Goal: Task Accomplishment & Management: Manage account settings

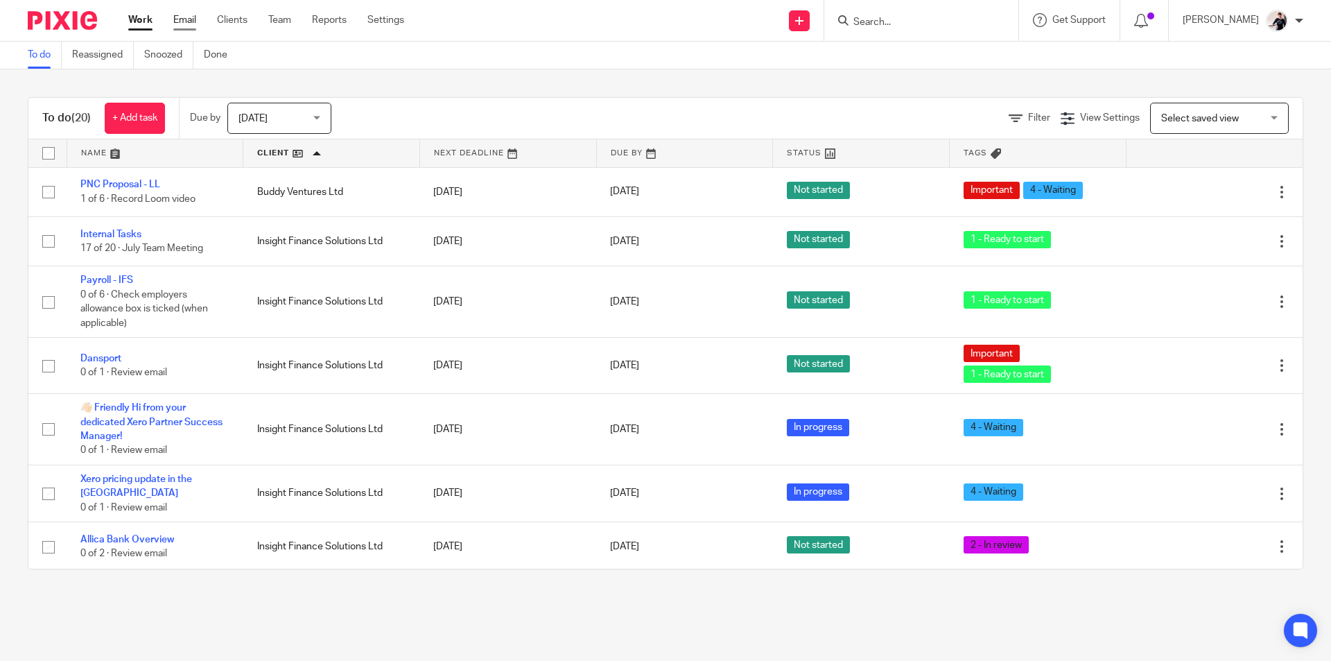
click at [191, 22] on link "Email" at bounding box center [184, 20] width 23 height 14
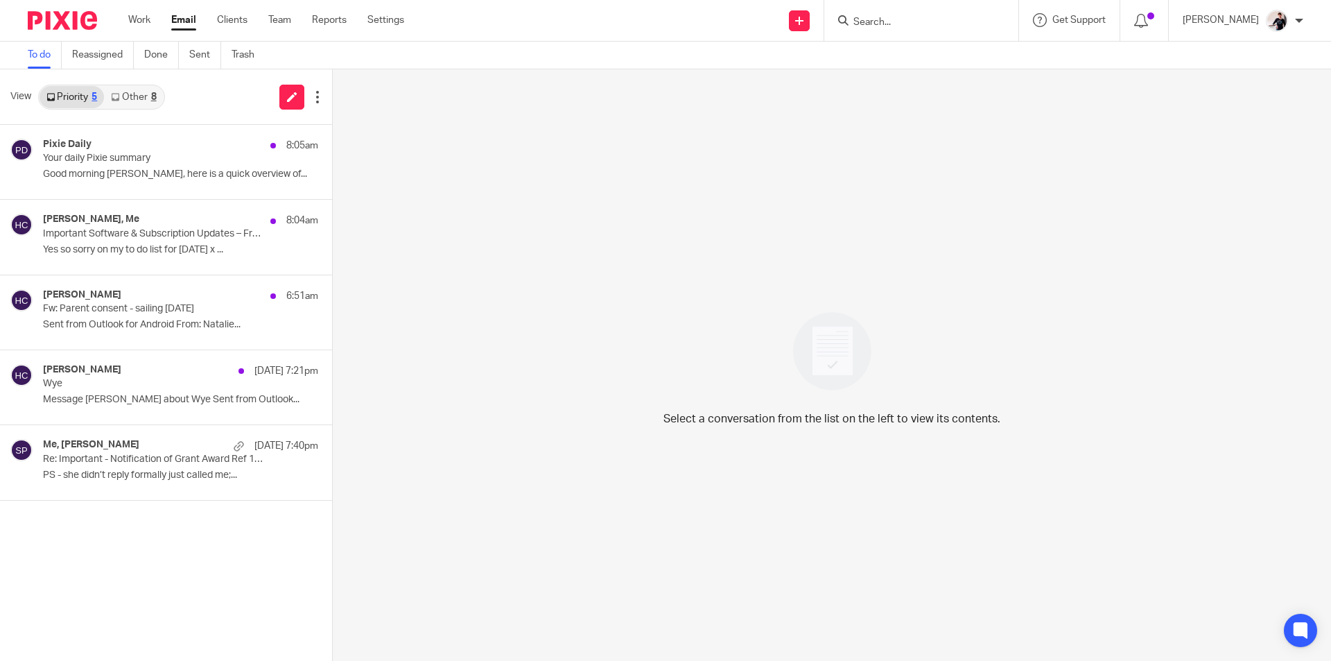
click at [149, 99] on link "Other 8" at bounding box center [133, 97] width 59 height 22
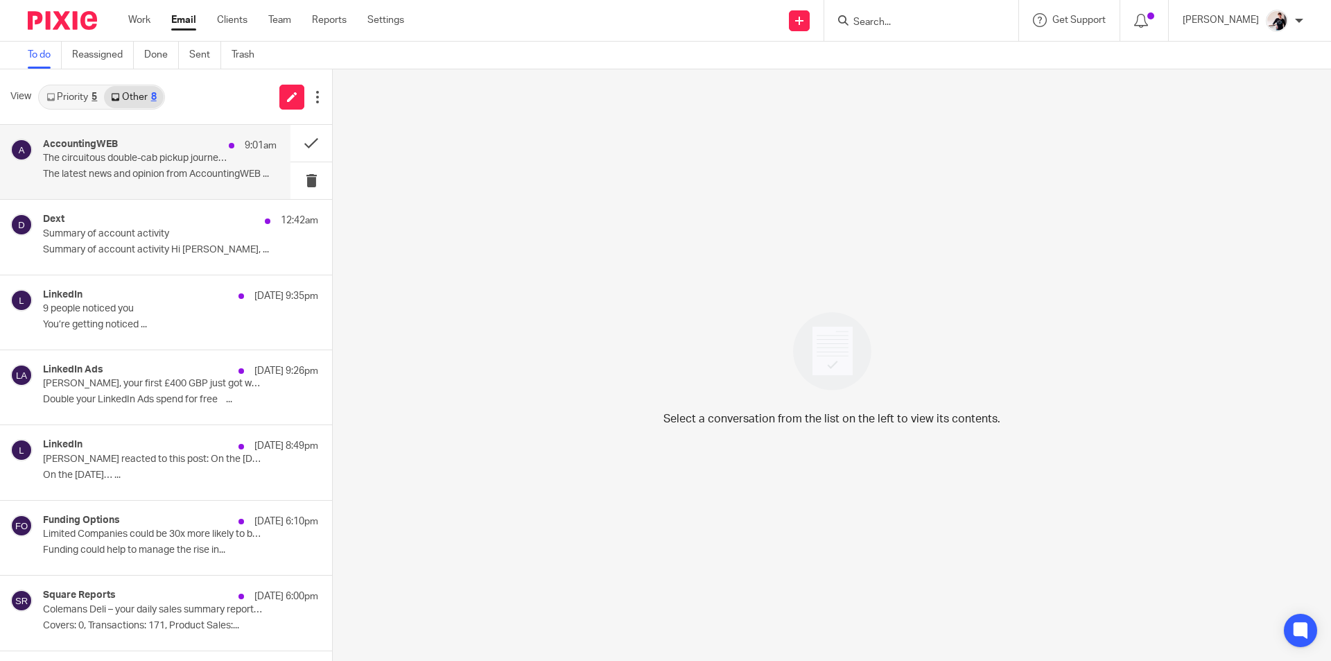
scroll to position [65, 0]
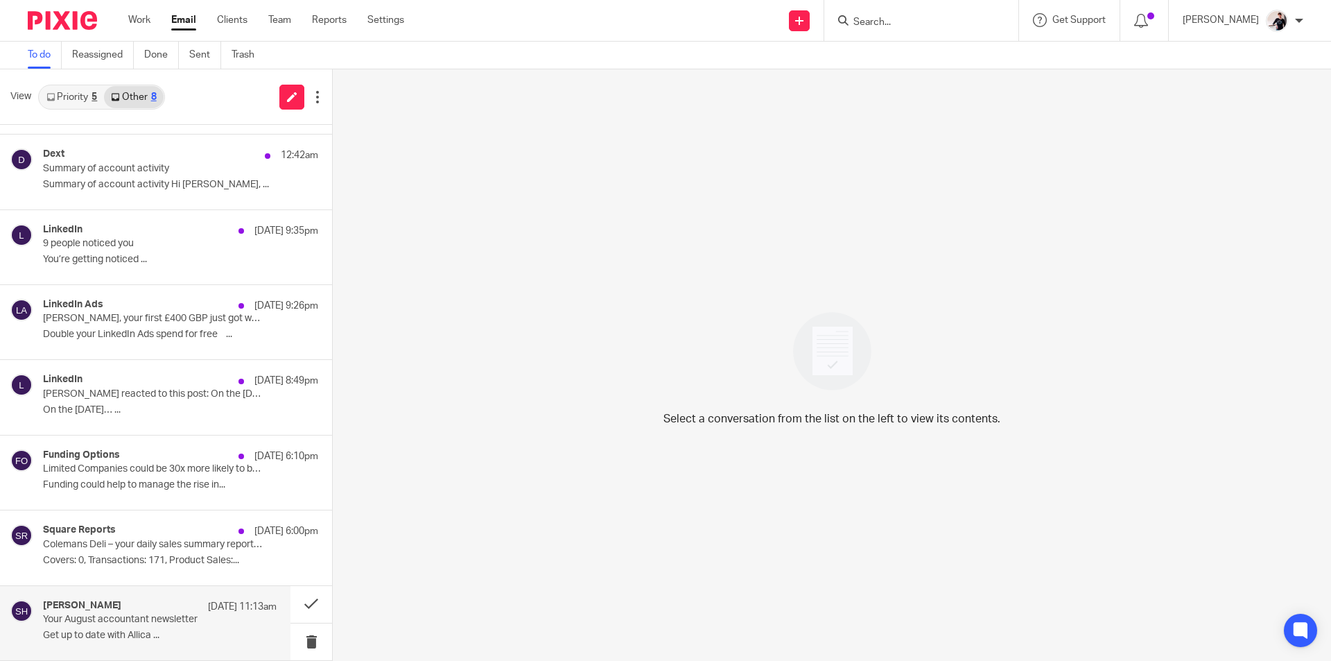
click at [124, 625] on div "Sophie Hossack 13 Aug 11:13am Your August accountant newsletter Get up to date …" at bounding box center [160, 623] width 234 height 46
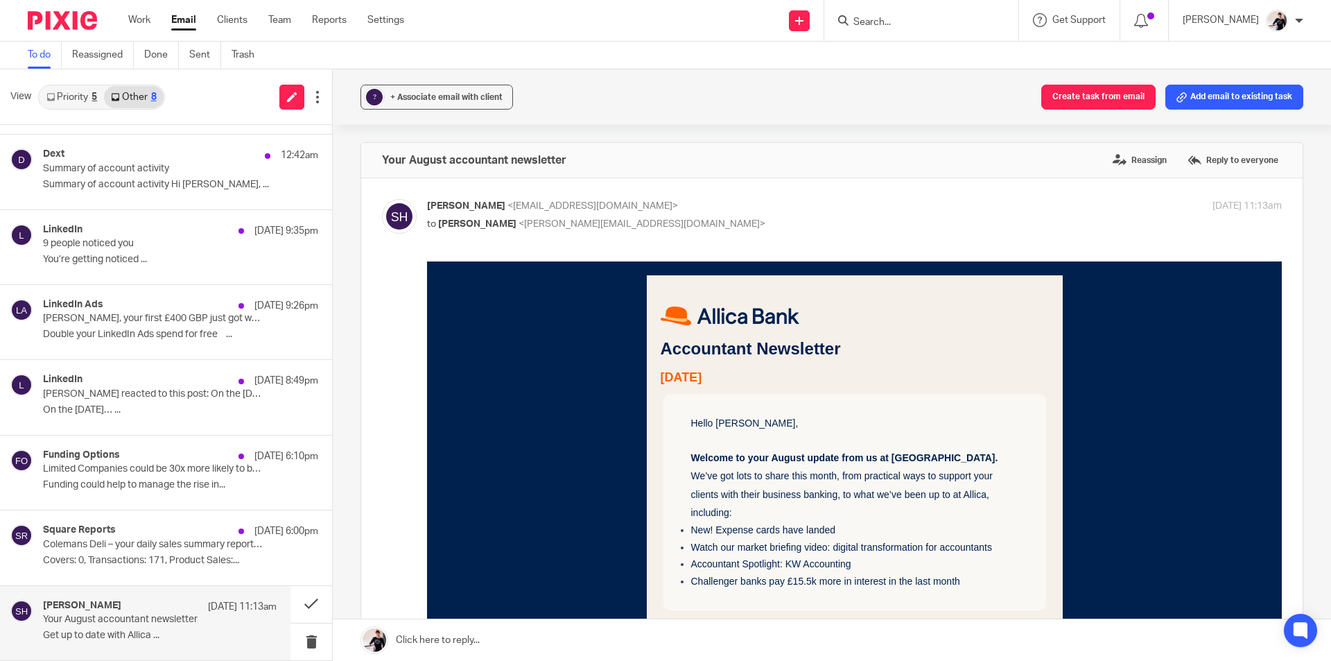
scroll to position [0, 0]
click at [136, 539] on p "Colemans Deli – your daily sales summary report for 13 August 2025" at bounding box center [136, 545] width 187 height 12
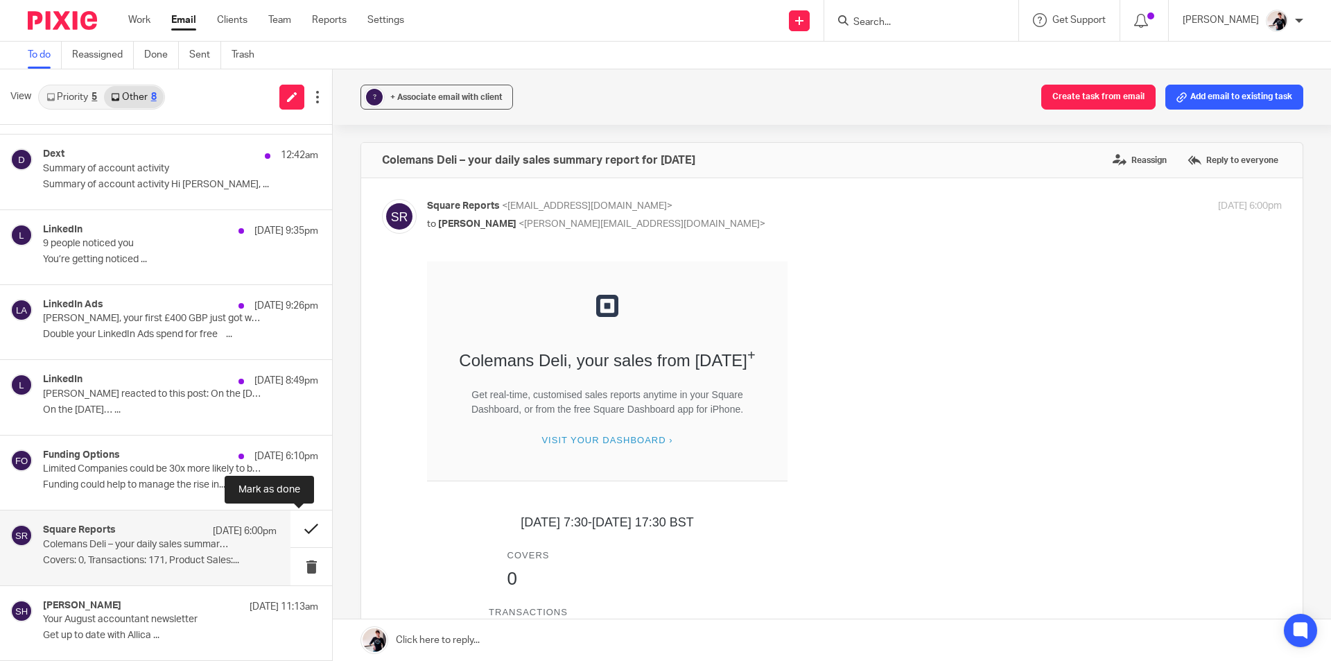
click at [304, 528] on button at bounding box center [312, 528] width 42 height 37
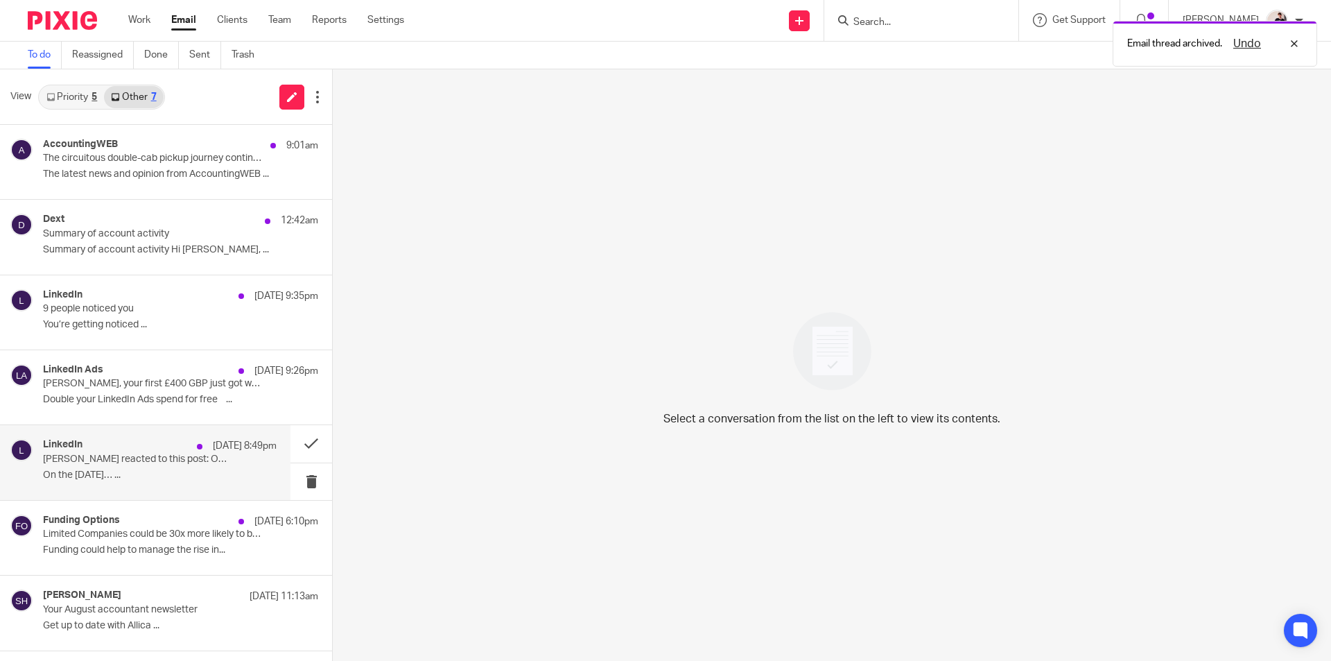
click at [195, 467] on div "LinkedIn 13 Aug 8:49pm Victoria Cone reacted to this post: On the 2nd of Septem…" at bounding box center [160, 462] width 234 height 46
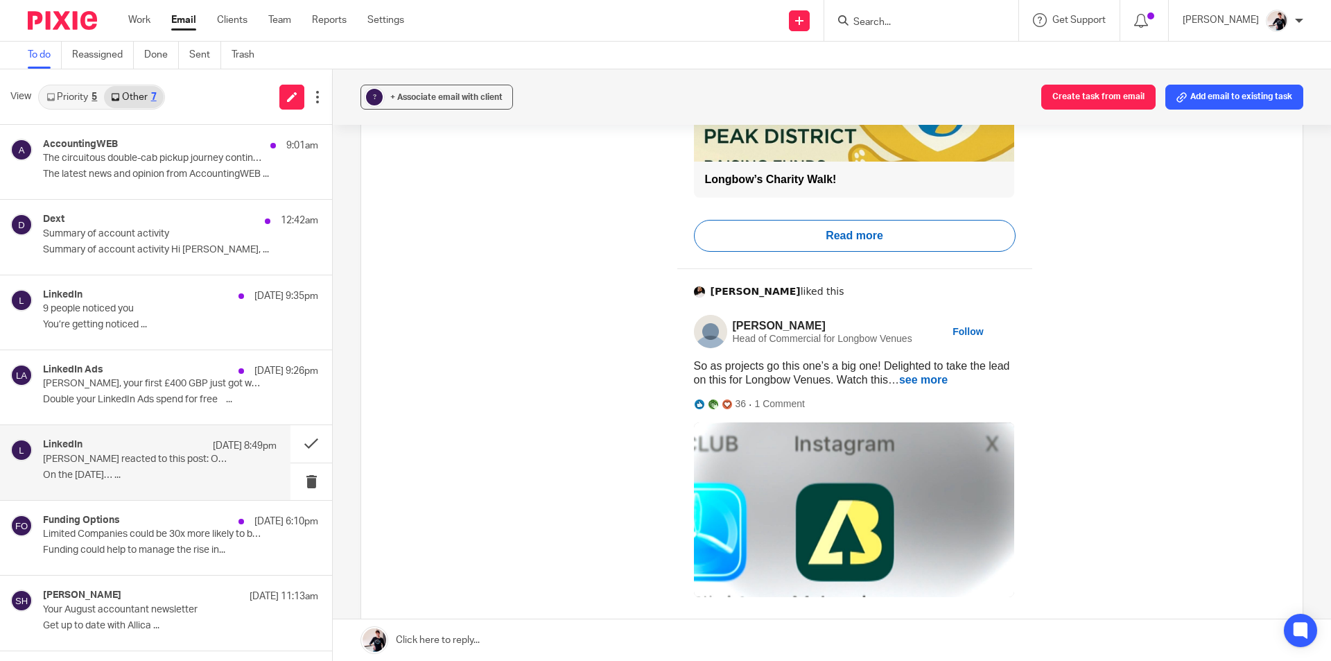
scroll to position [693, 0]
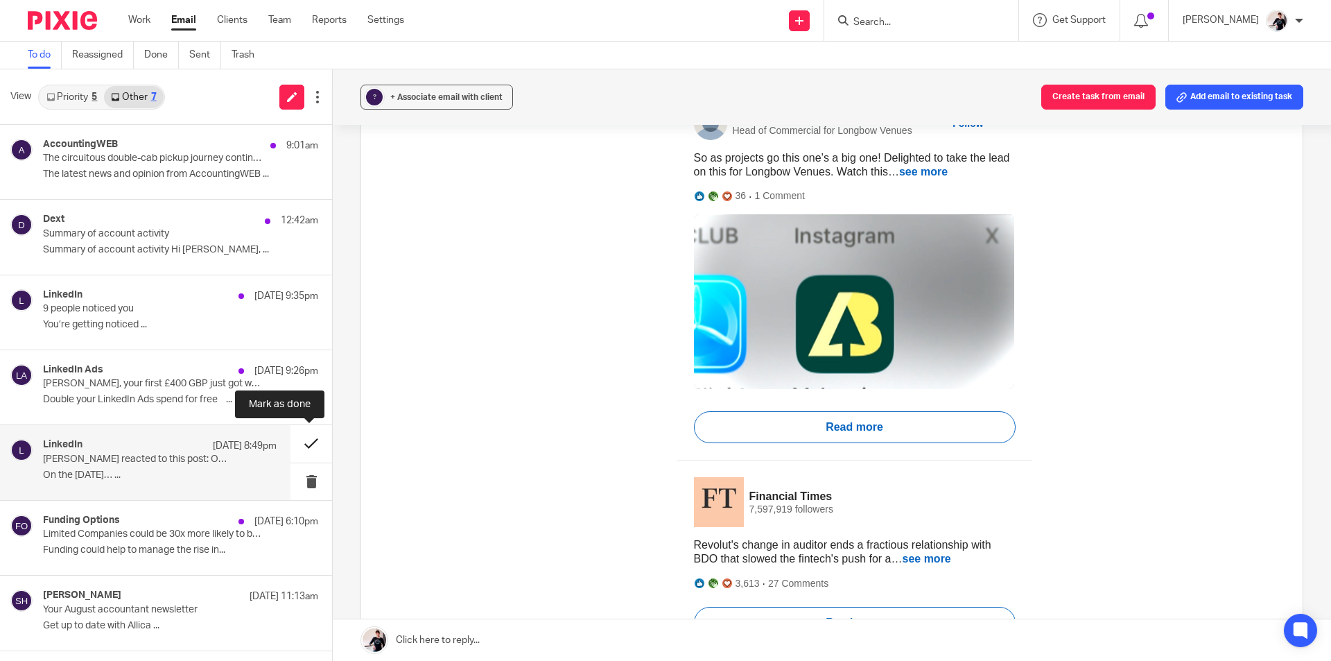
click at [316, 433] on button at bounding box center [312, 443] width 42 height 37
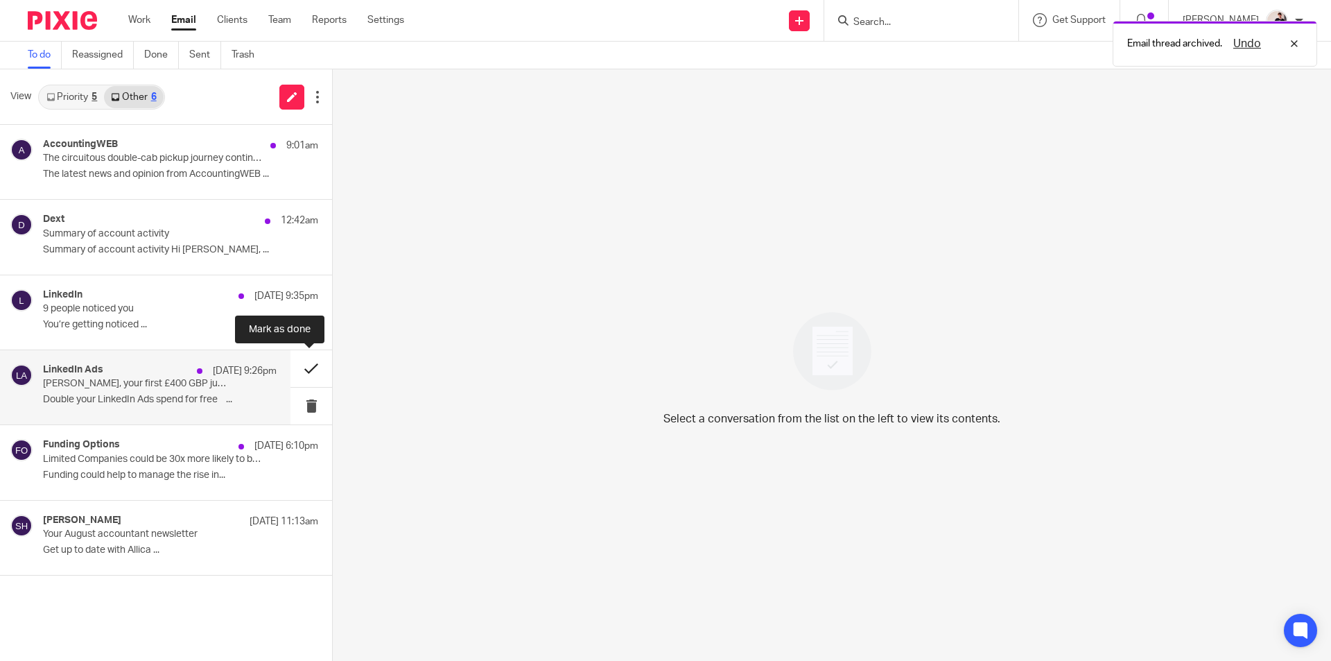
click at [311, 372] on button at bounding box center [312, 368] width 42 height 37
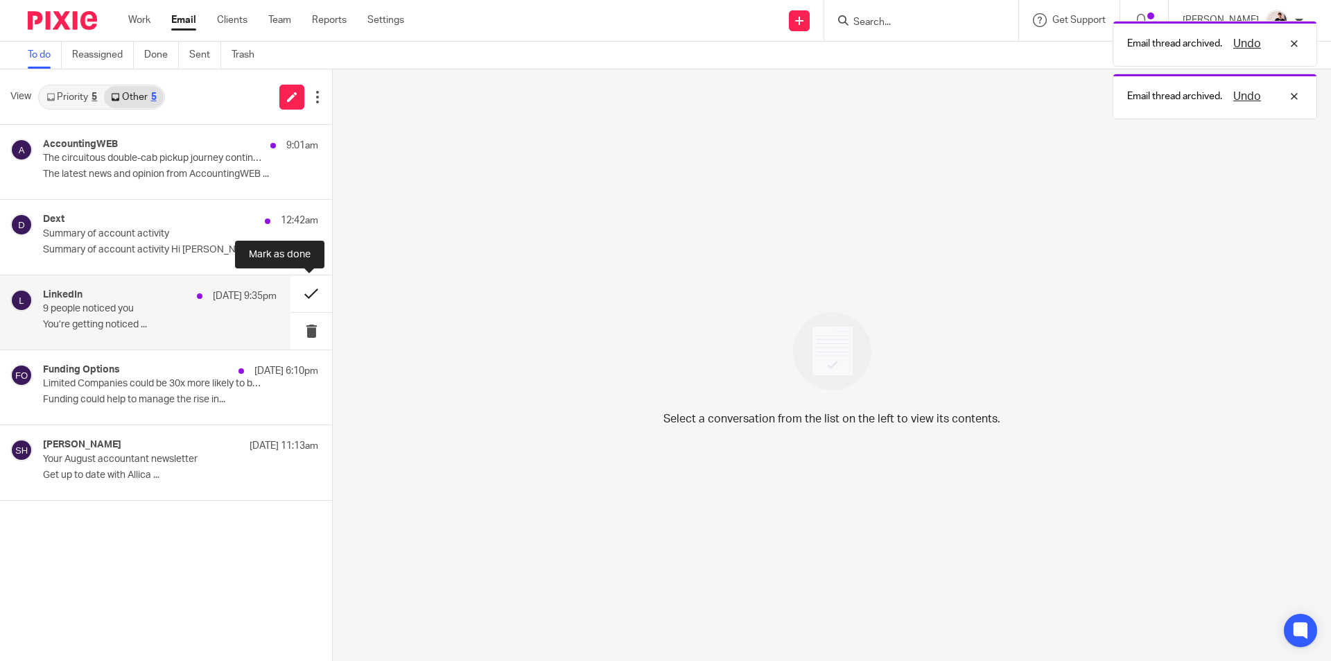
click at [303, 301] on button at bounding box center [312, 293] width 42 height 37
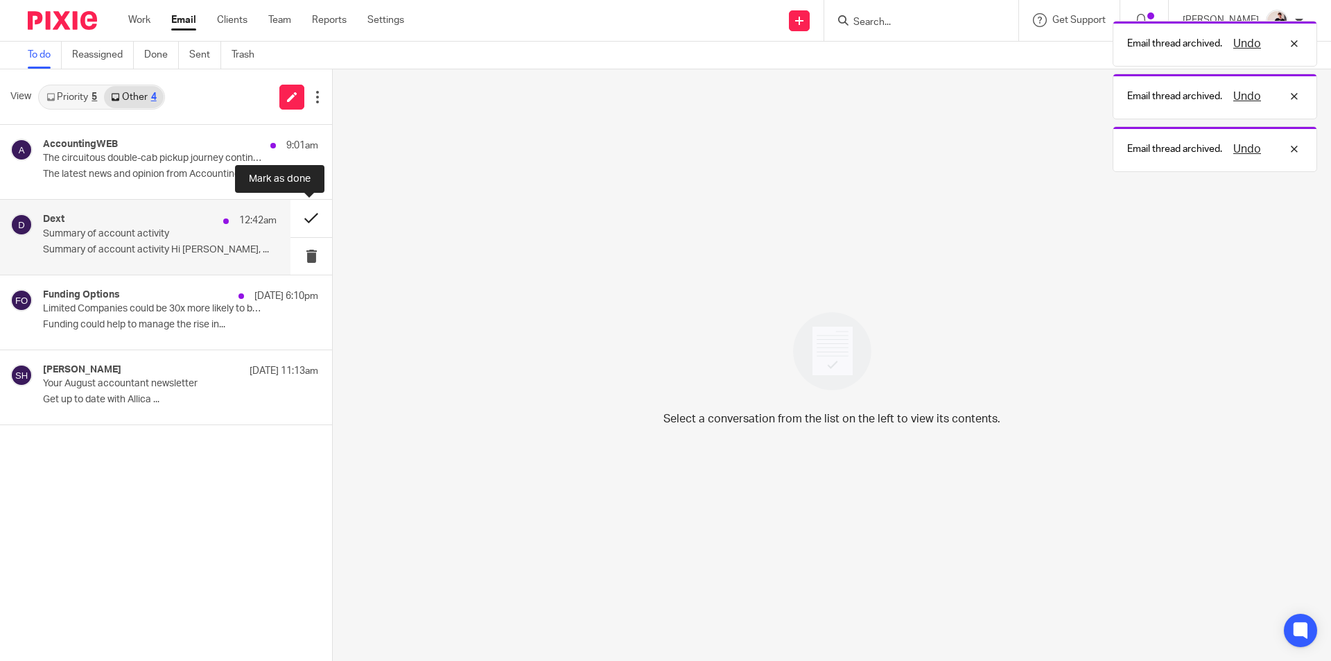
click at [316, 208] on button at bounding box center [312, 218] width 42 height 37
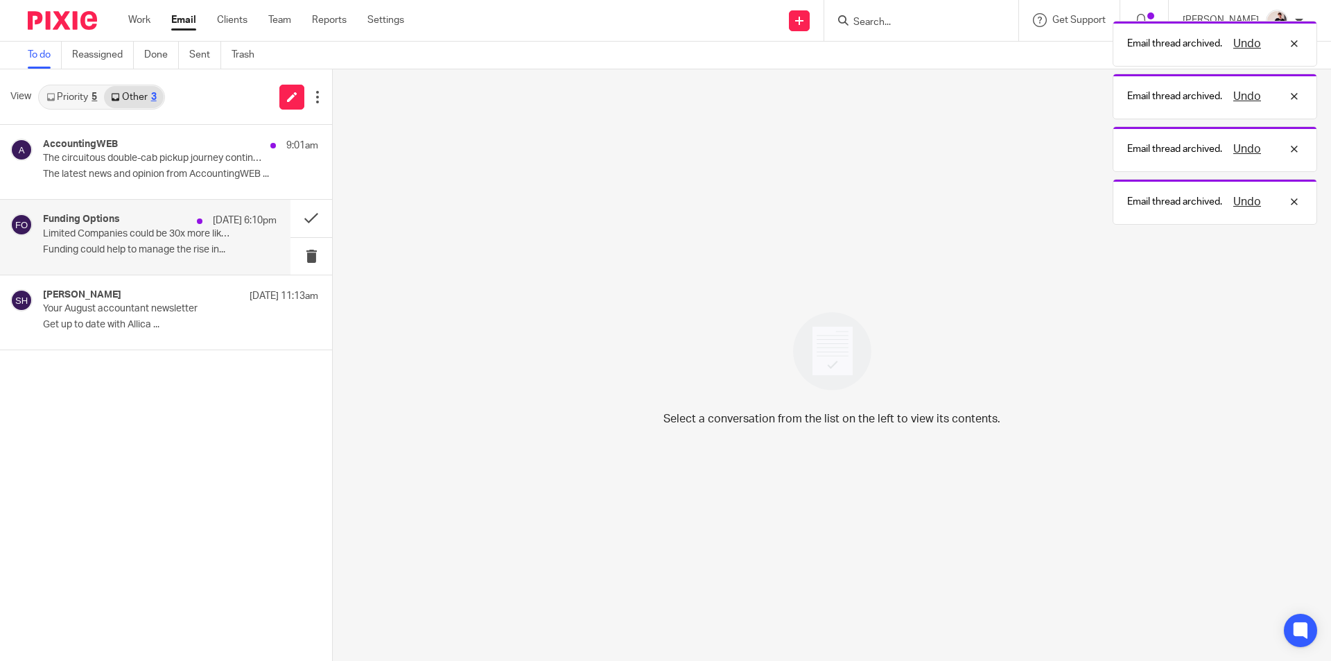
click at [150, 236] on p "Limited Companies could be 30x more likely to be approved for finance" at bounding box center [136, 234] width 187 height 12
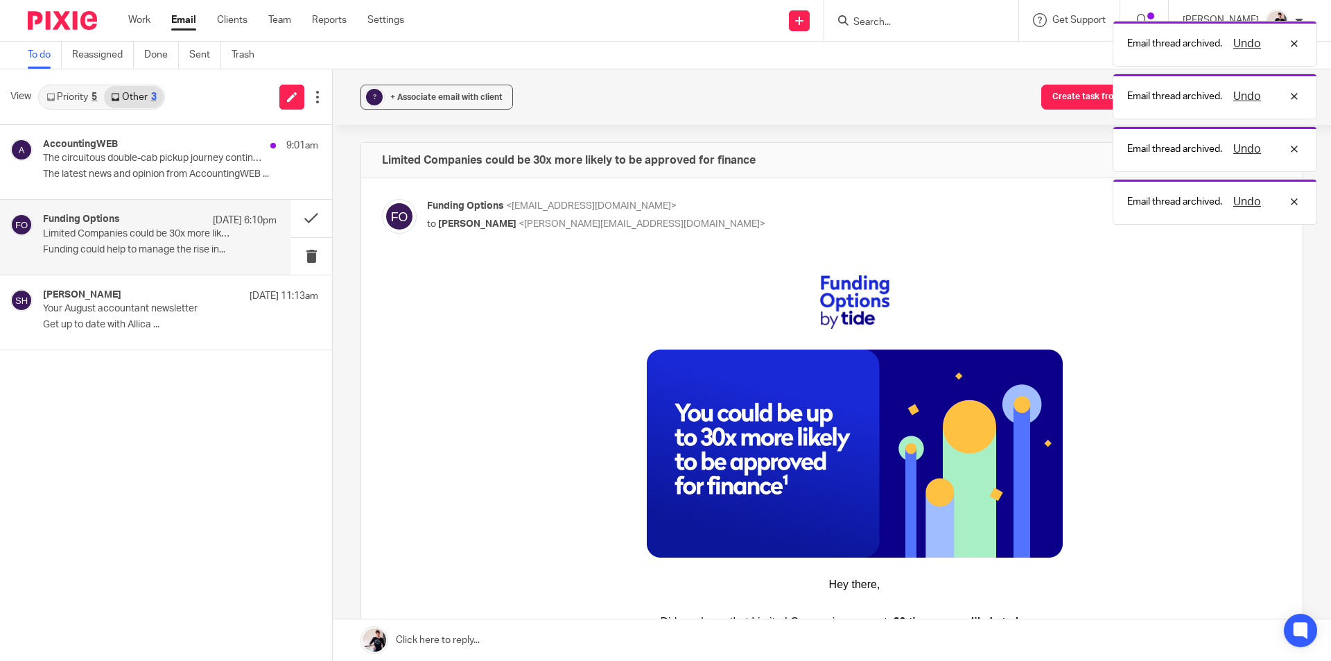
scroll to position [0, 0]
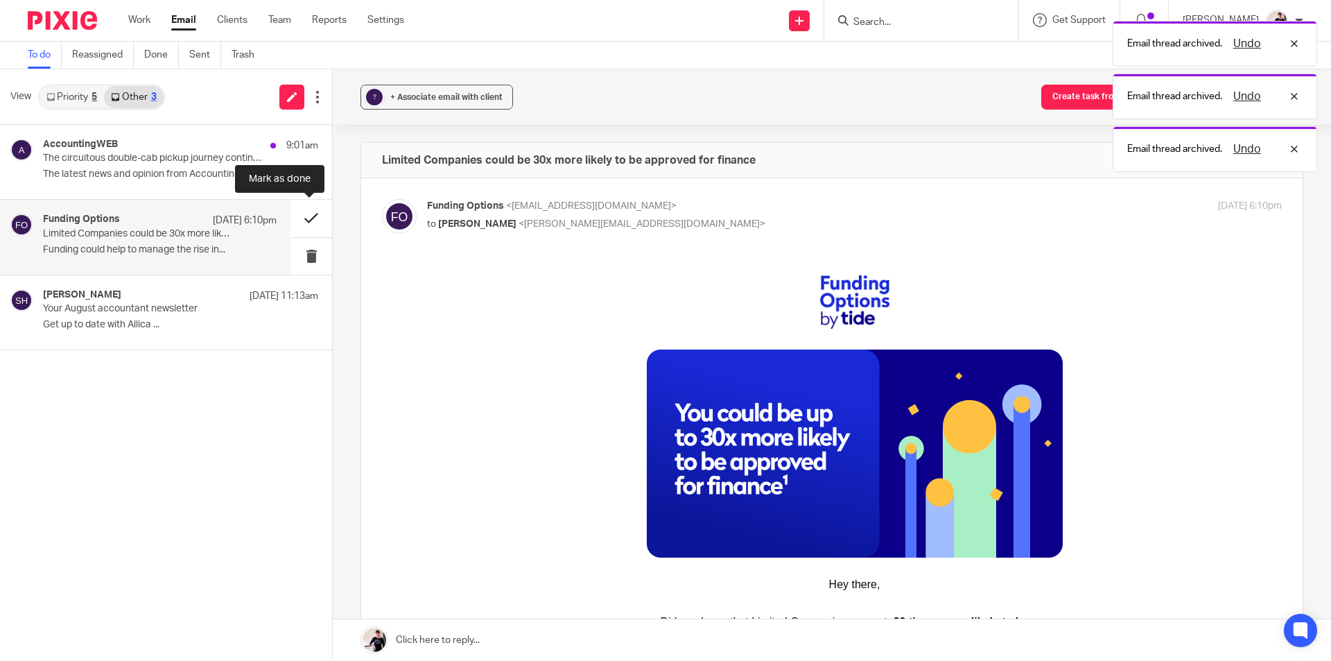
click at [309, 221] on button at bounding box center [312, 218] width 42 height 37
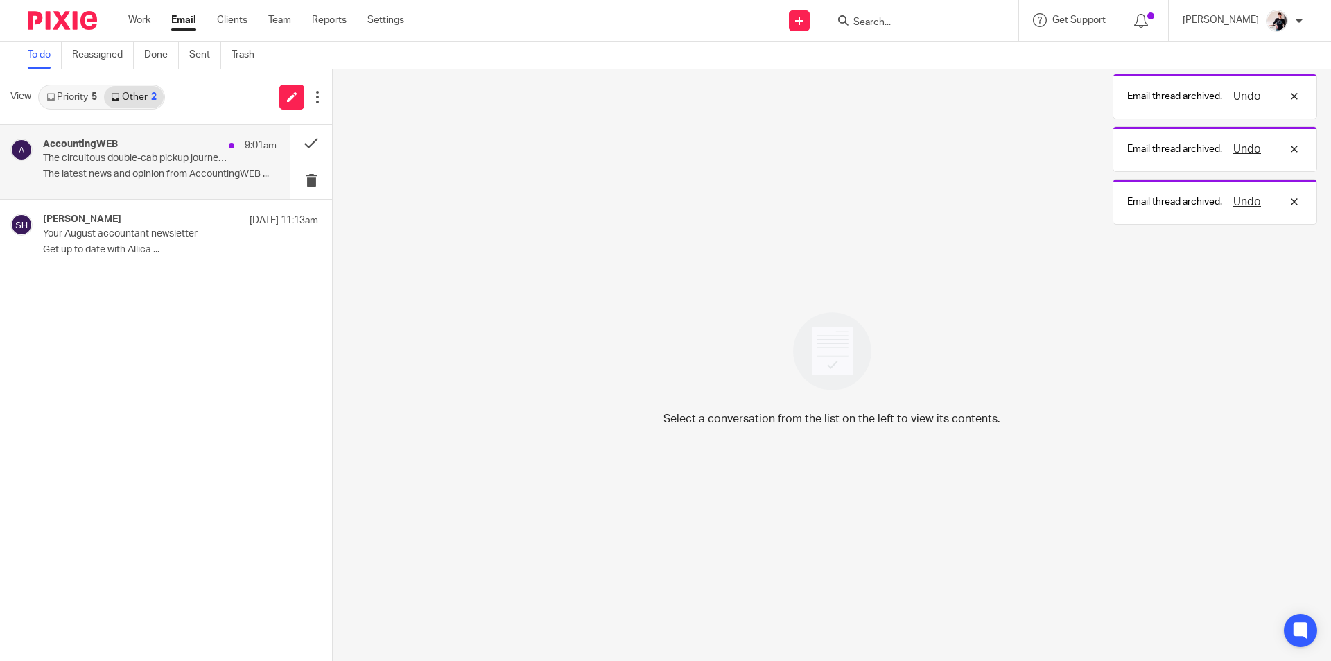
click at [161, 160] on p "The circuitous double-cab pickup journey continues" at bounding box center [136, 159] width 187 height 12
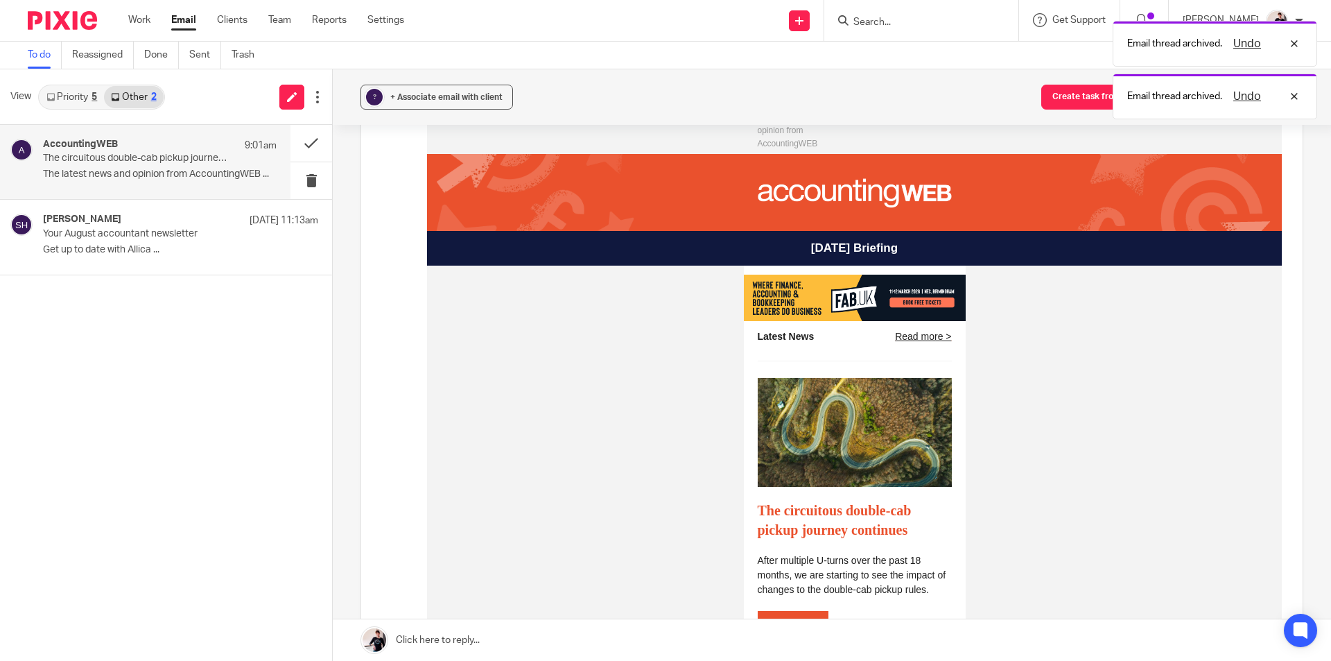
scroll to position [416, 0]
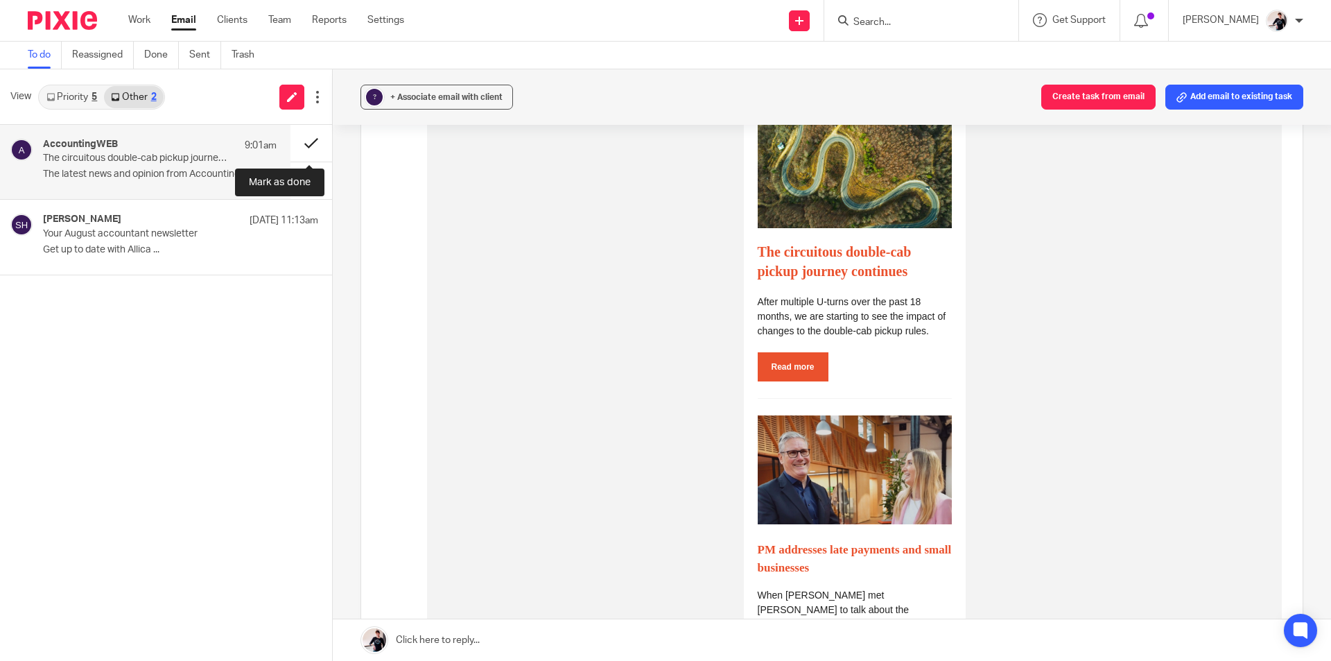
click at [307, 135] on button at bounding box center [312, 143] width 42 height 37
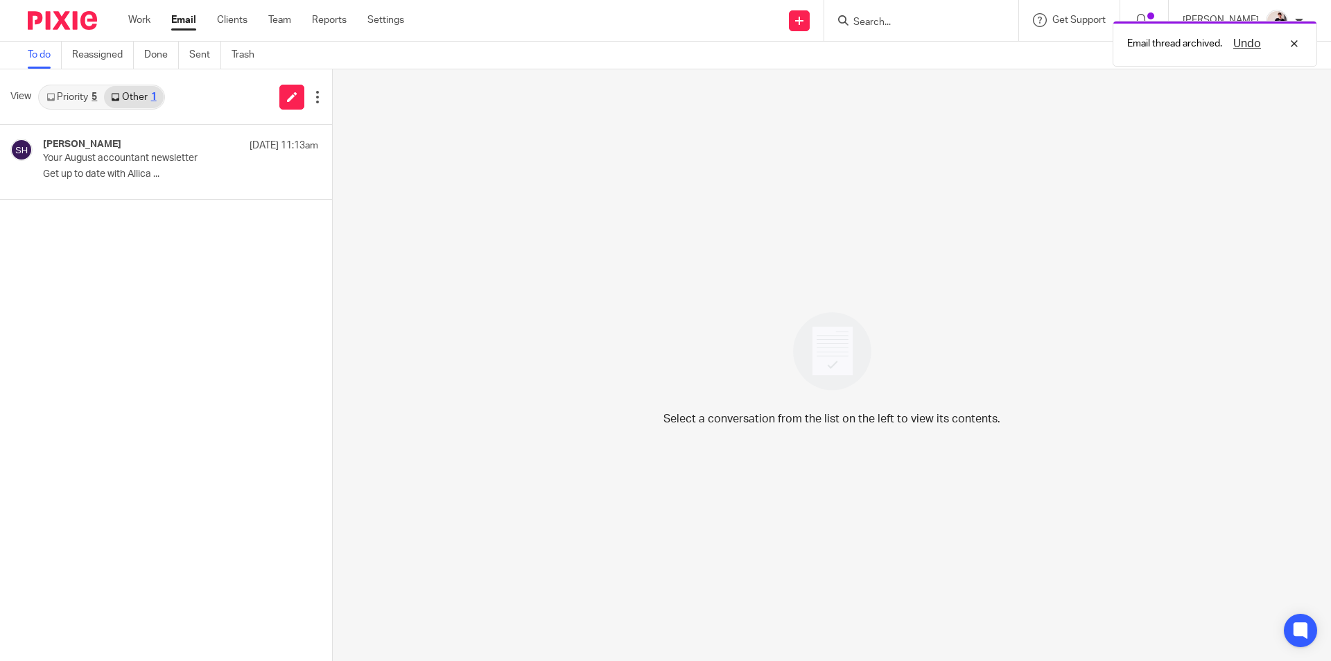
click at [74, 96] on link "Priority 5" at bounding box center [72, 97] width 64 height 22
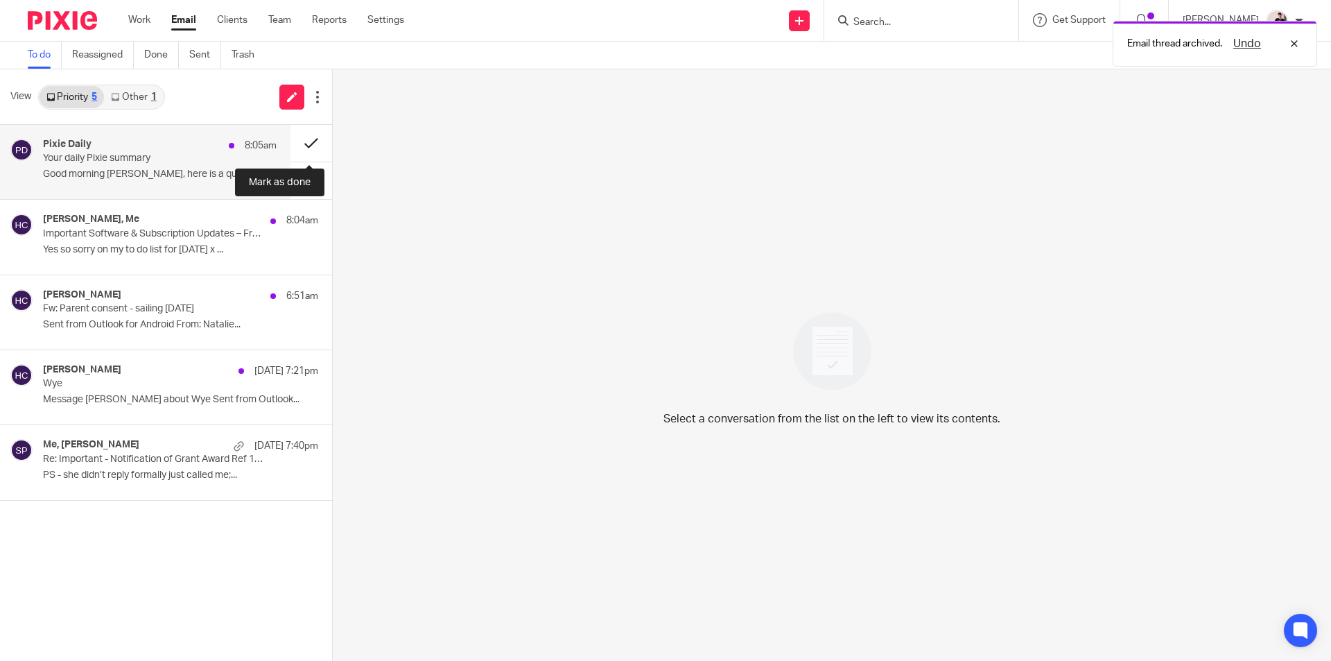
click at [304, 139] on button at bounding box center [312, 143] width 42 height 37
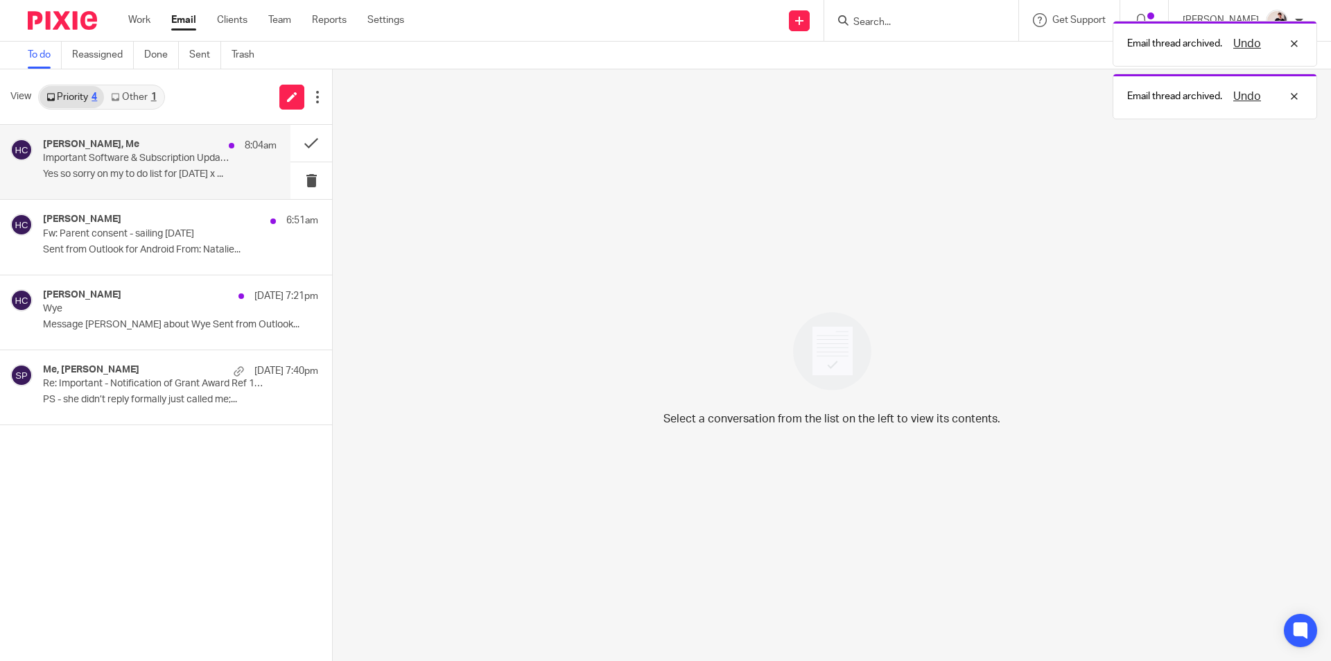
click at [166, 153] on p "Important Software & Subscription Updates – From September 2025" at bounding box center [136, 159] width 187 height 12
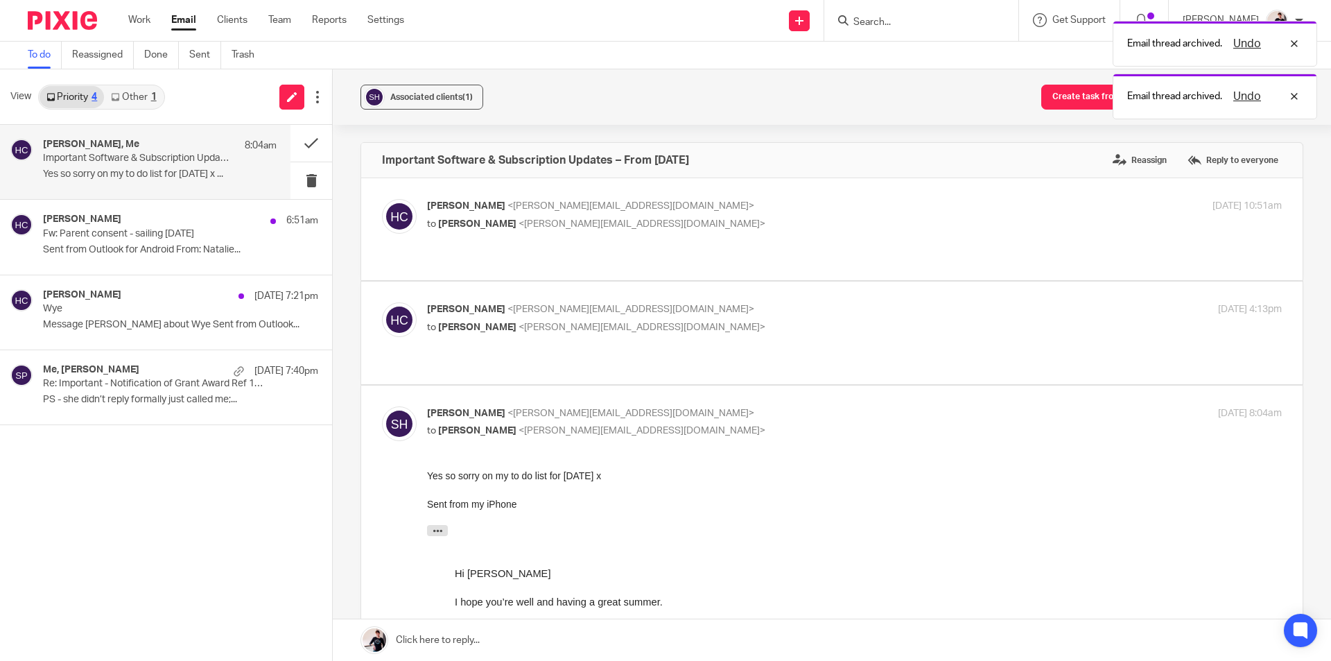
scroll to position [0, 0]
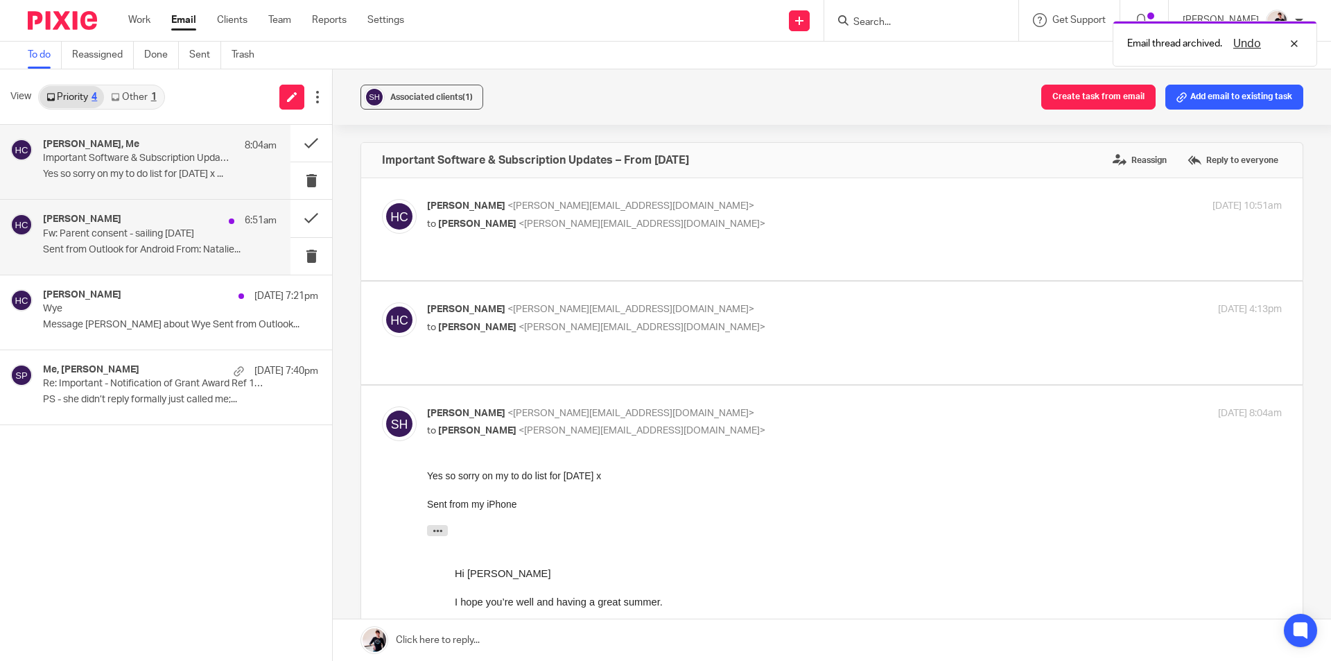
click at [128, 229] on p "Fw: Parent consent - sailing 20th August" at bounding box center [136, 234] width 187 height 12
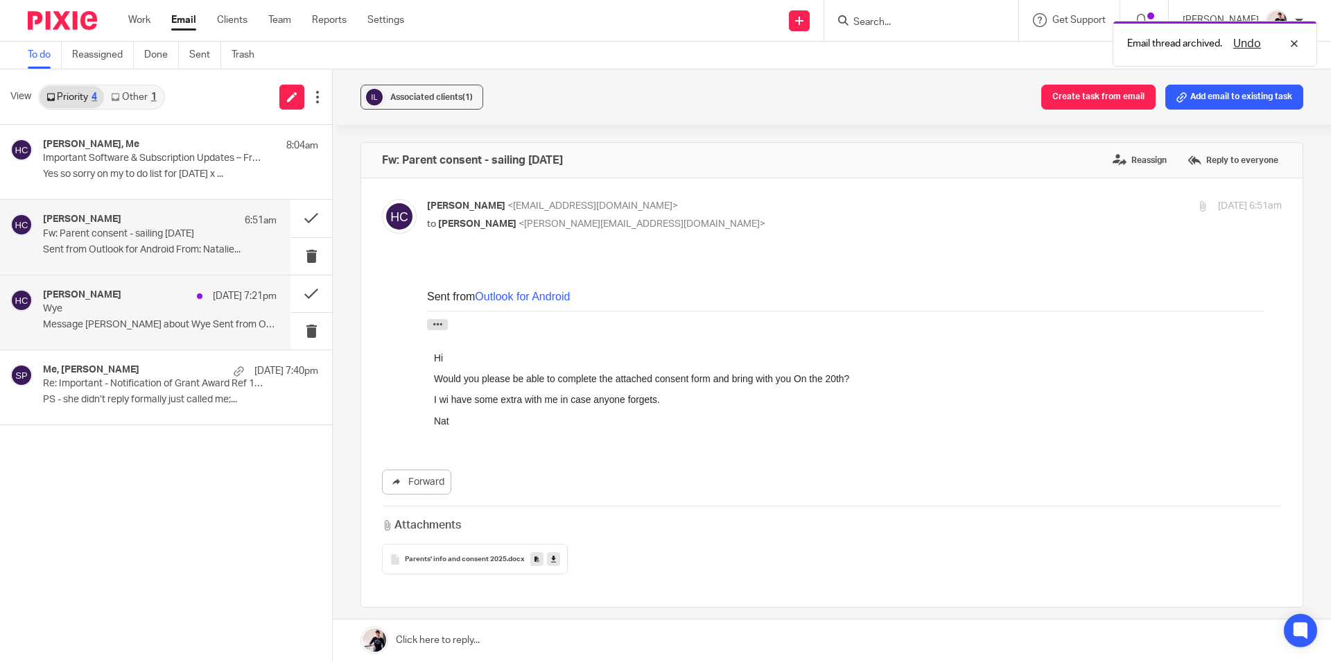
click at [132, 312] on p "Wye" at bounding box center [136, 309] width 187 height 12
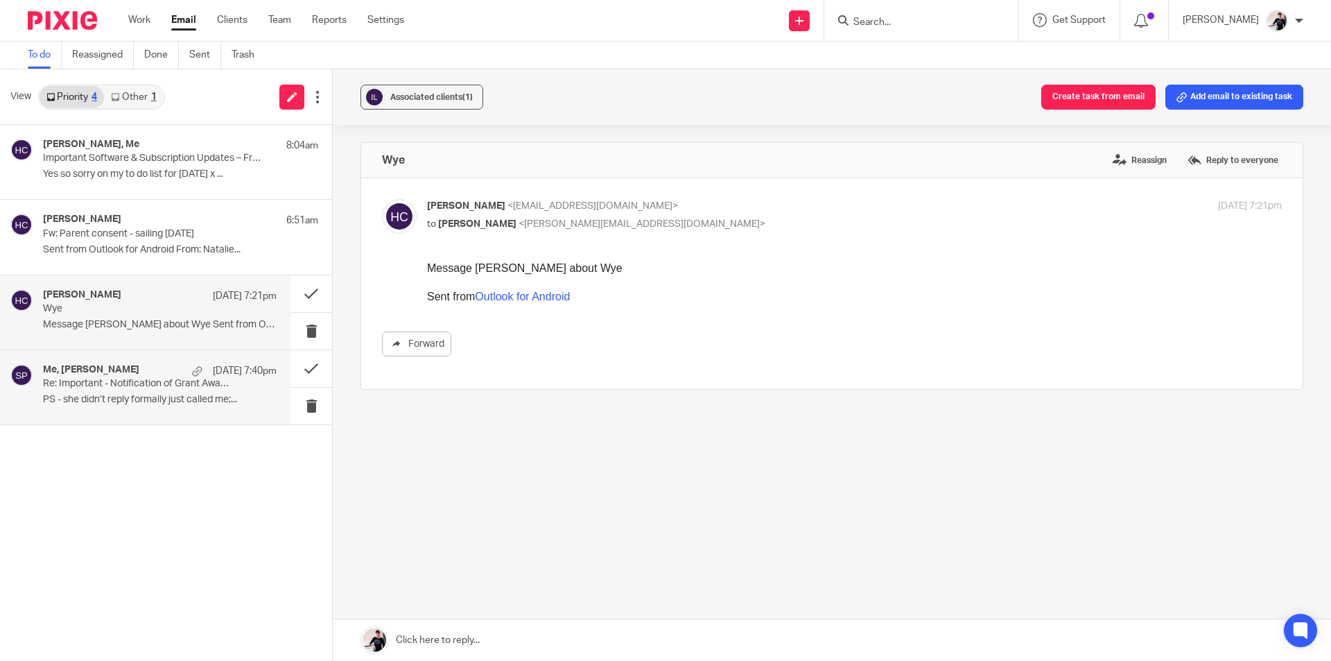
click at [126, 388] on p "Re: Important - Notification of Grant Award Ref 1128185" at bounding box center [136, 384] width 187 height 12
